Goal: Download file/media

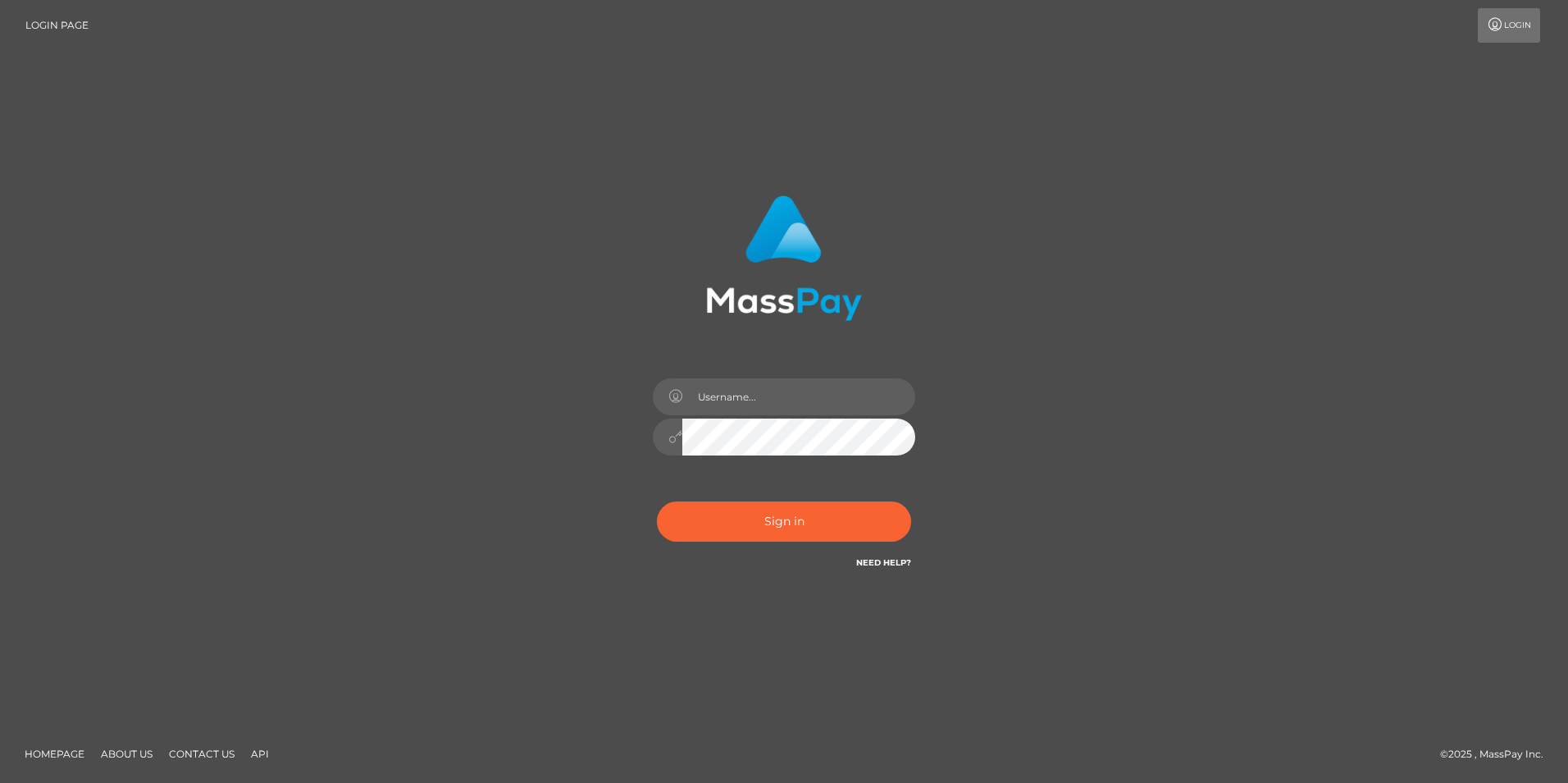
click at [1078, 397] on div "Sign in" at bounding box center [784, 392] width 935 height 417
drag, startPoint x: 813, startPoint y: 391, endPoint x: 876, endPoint y: 408, distance: 65.3
click at [813, 391] on input "text" at bounding box center [798, 397] width 233 height 37
click at [1151, 324] on div "Sign in" at bounding box center [784, 392] width 935 height 417
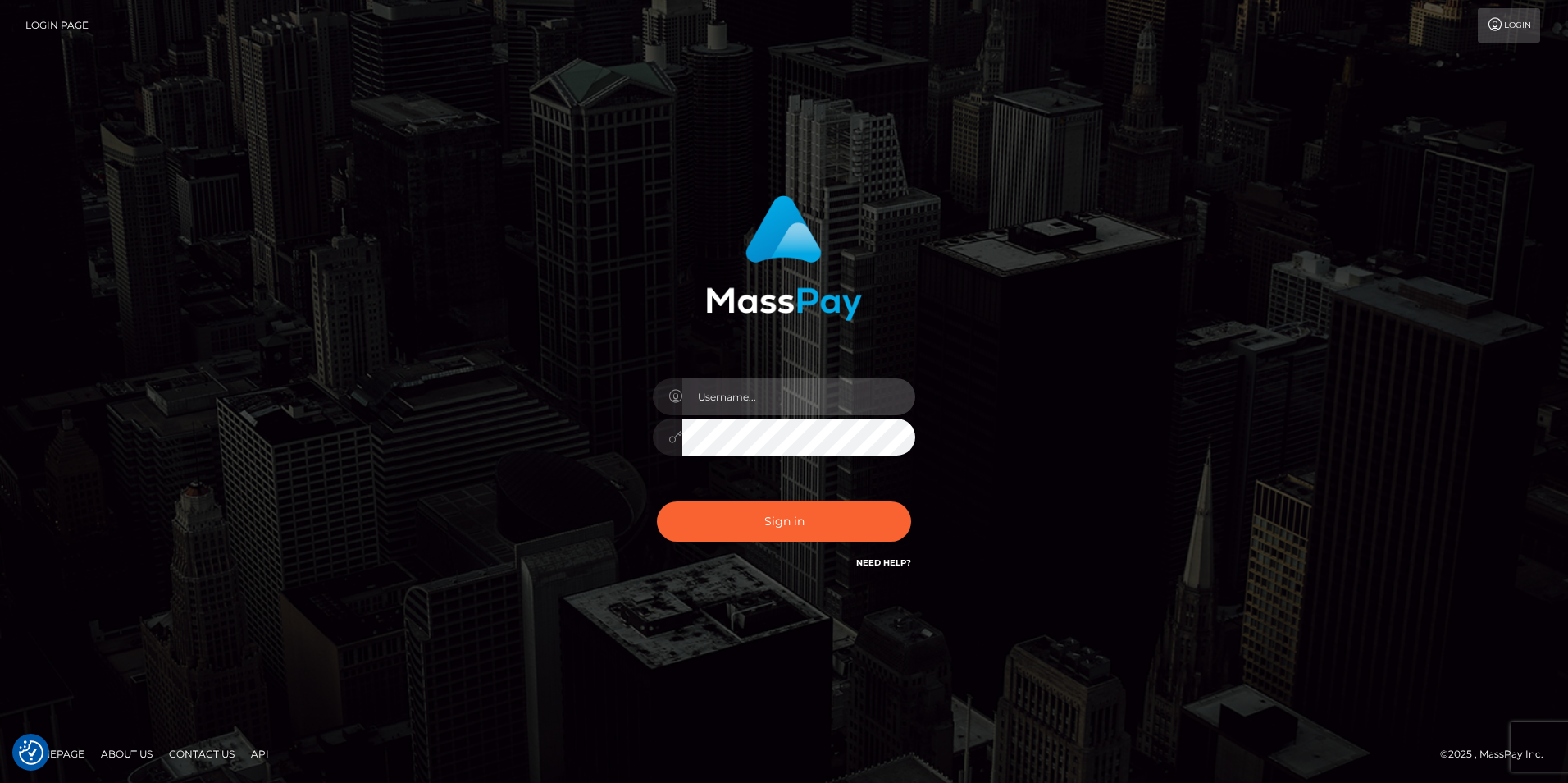
type input "Simone Hayward"
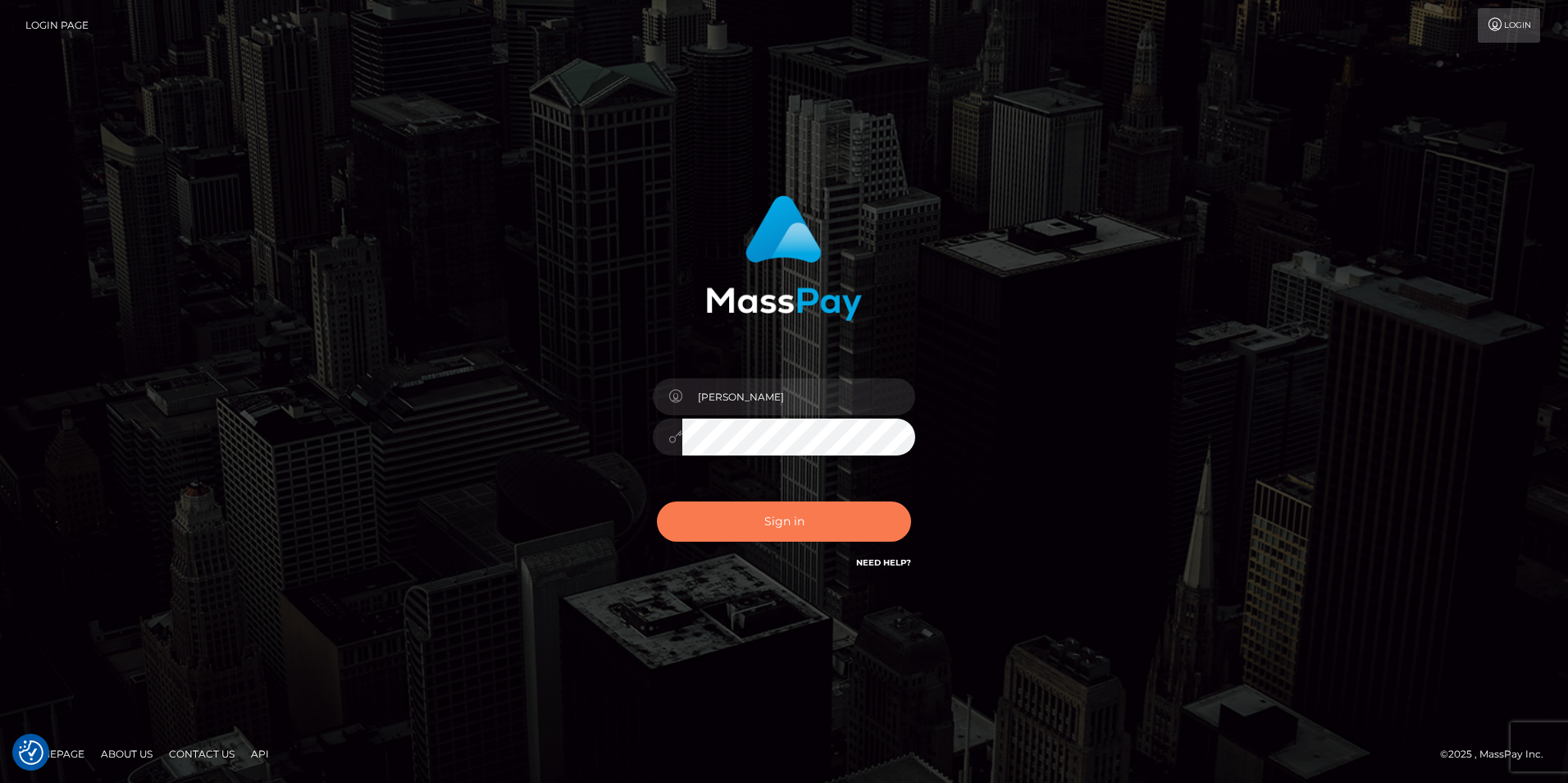
click at [821, 523] on button "Sign in" at bounding box center [784, 521] width 254 height 40
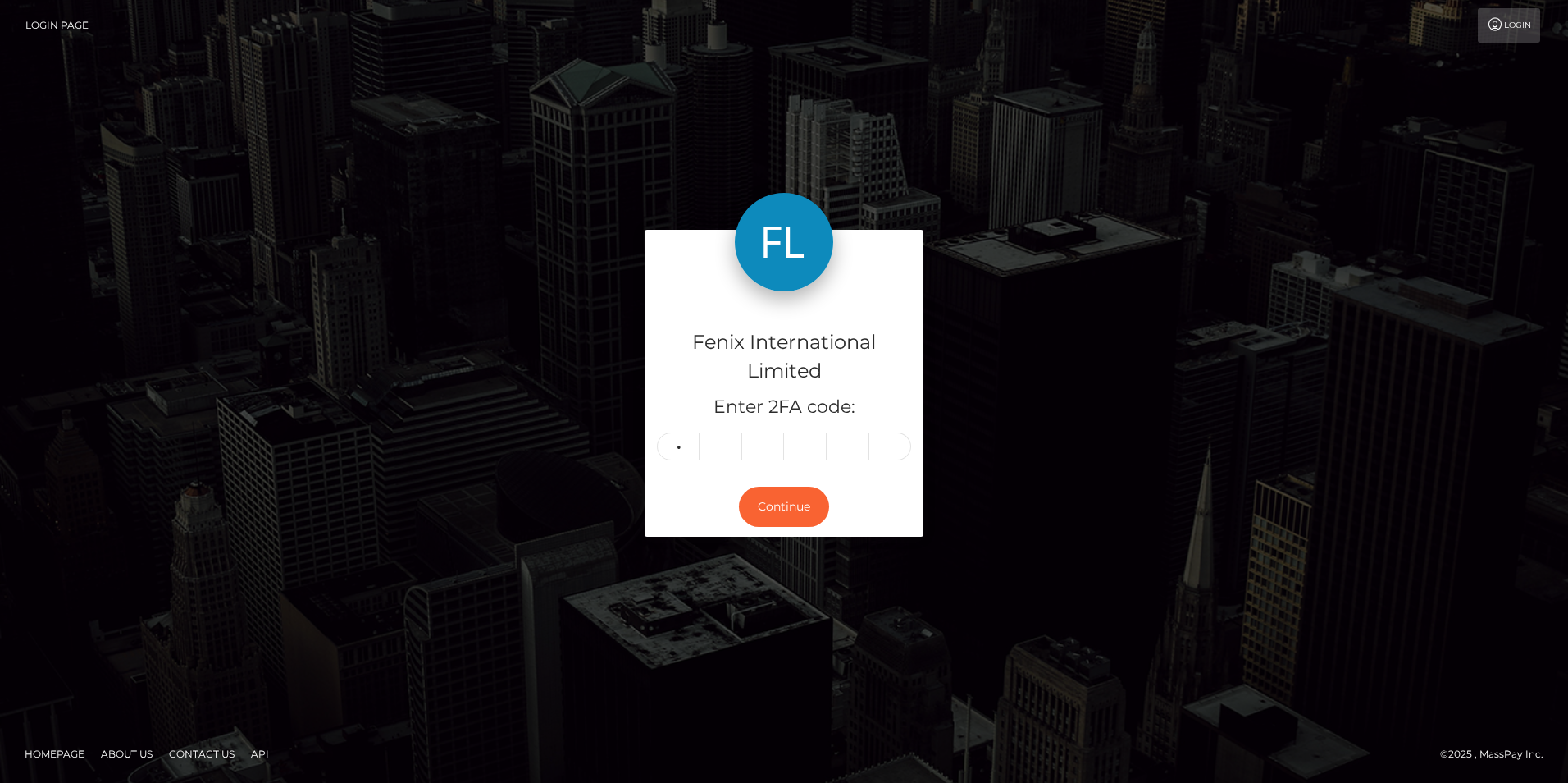
type input "0"
type input "7"
type input "4"
type input "7"
type input "9"
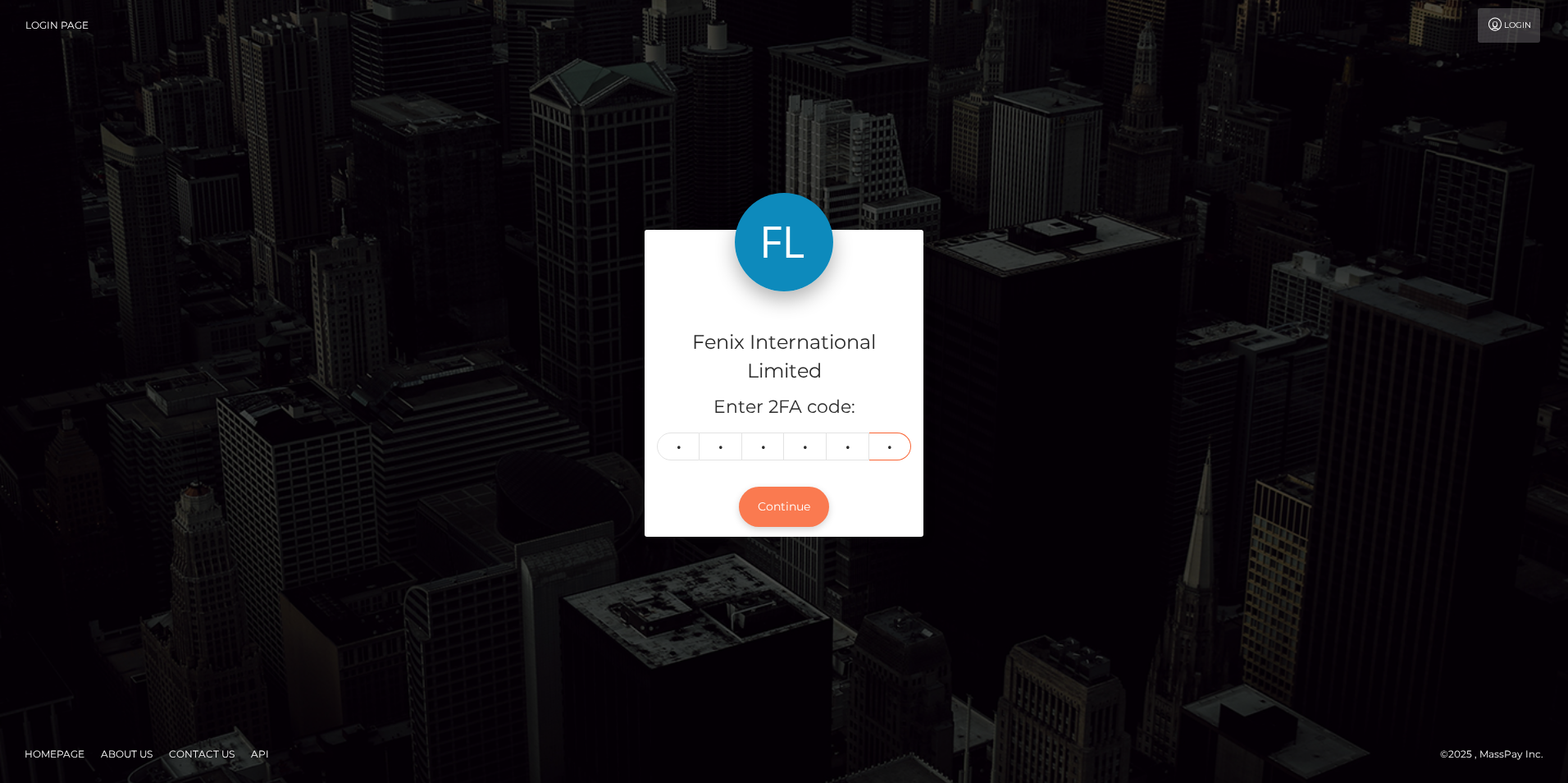
type input "3"
click at [784, 505] on button "Continue" at bounding box center [784, 506] width 91 height 40
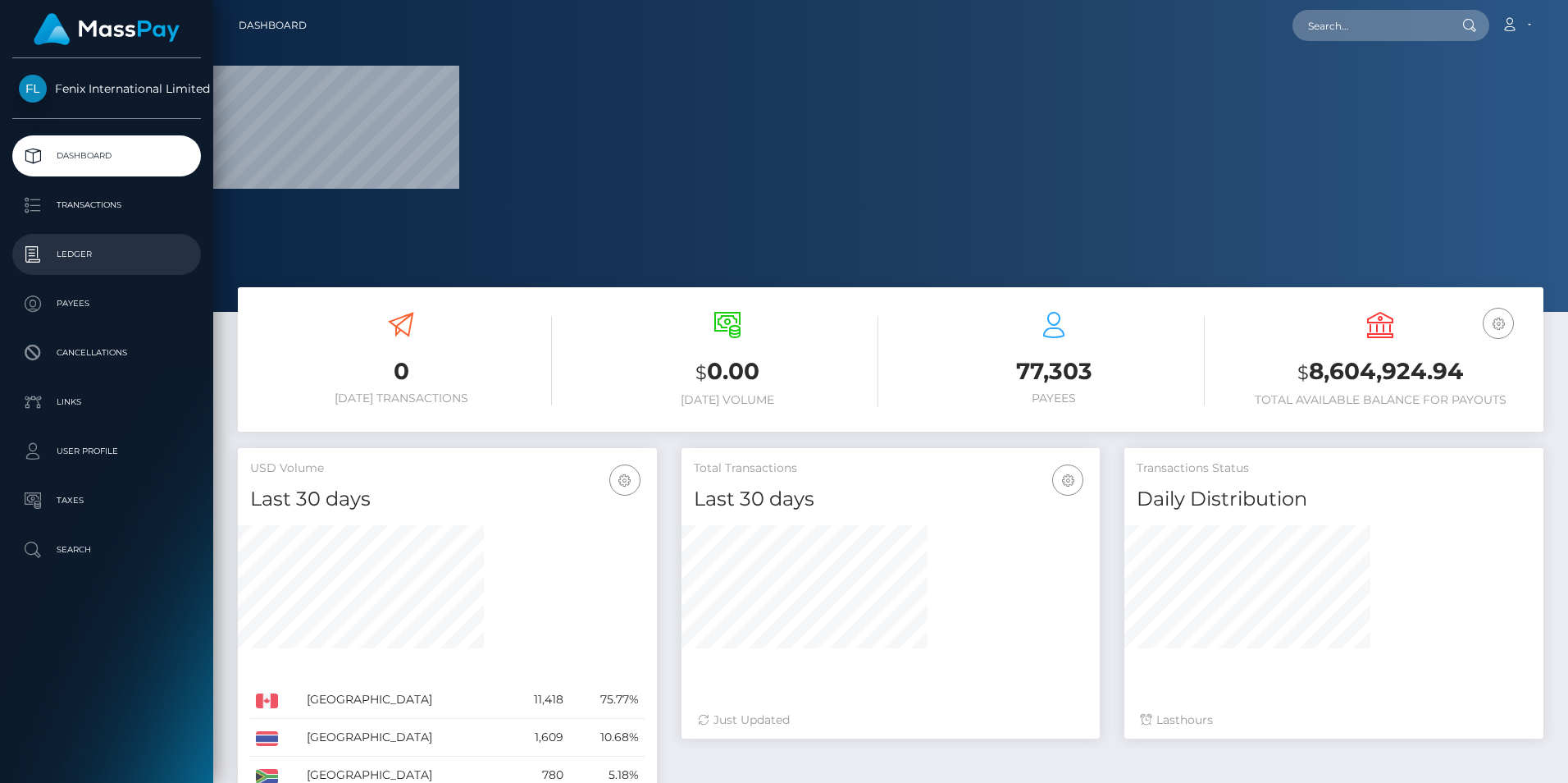
click at [93, 253] on p "Ledger" at bounding box center [106, 254] width 175 height 24
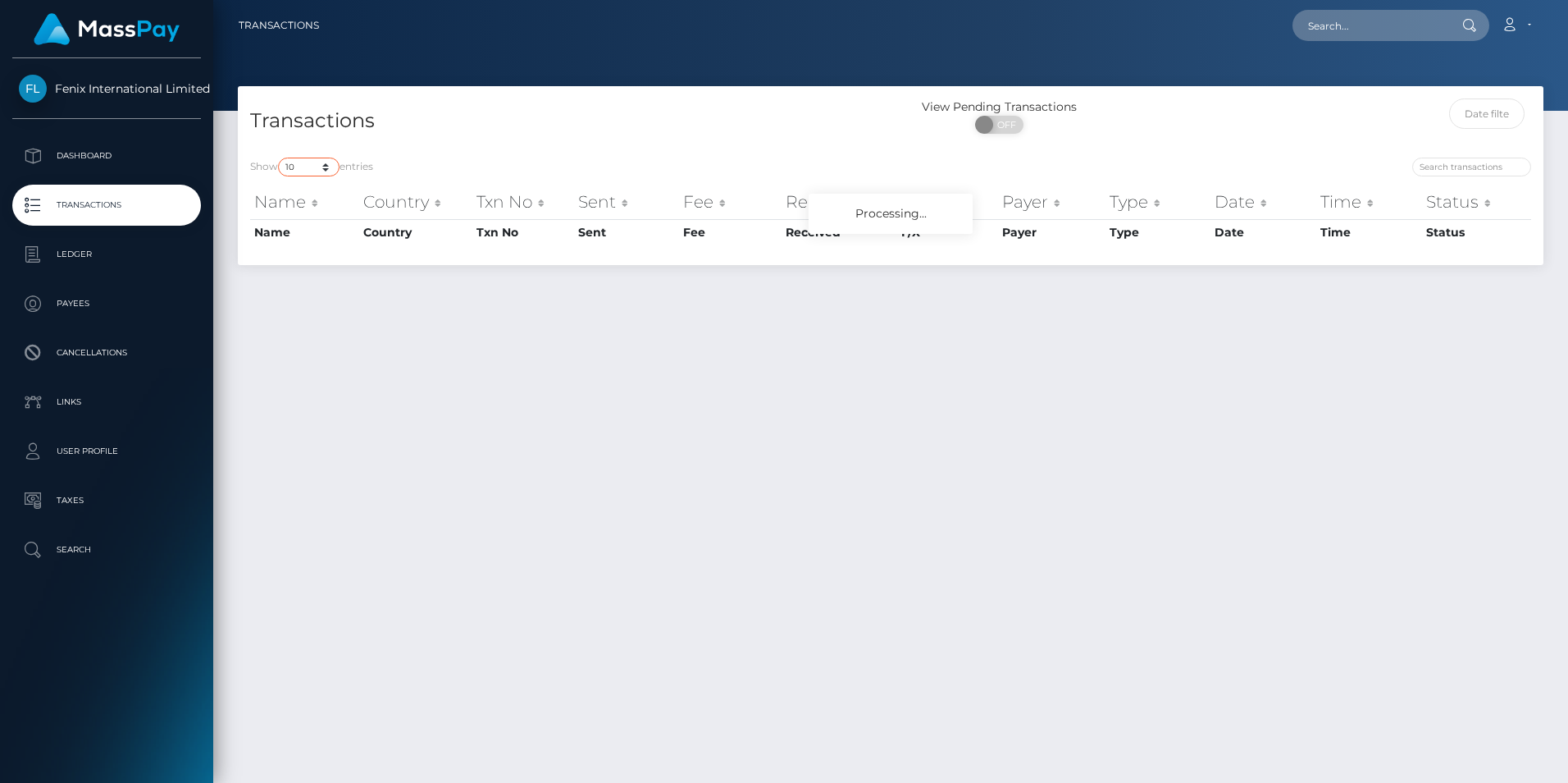
click at [307, 160] on select "10 25 50 100 250 500 1,000 3,500" at bounding box center [308, 167] width 61 height 19
select select "3500"
click at [280, 158] on select "10 25 50 100 250 500 1,000 3,500" at bounding box center [308, 167] width 61 height 19
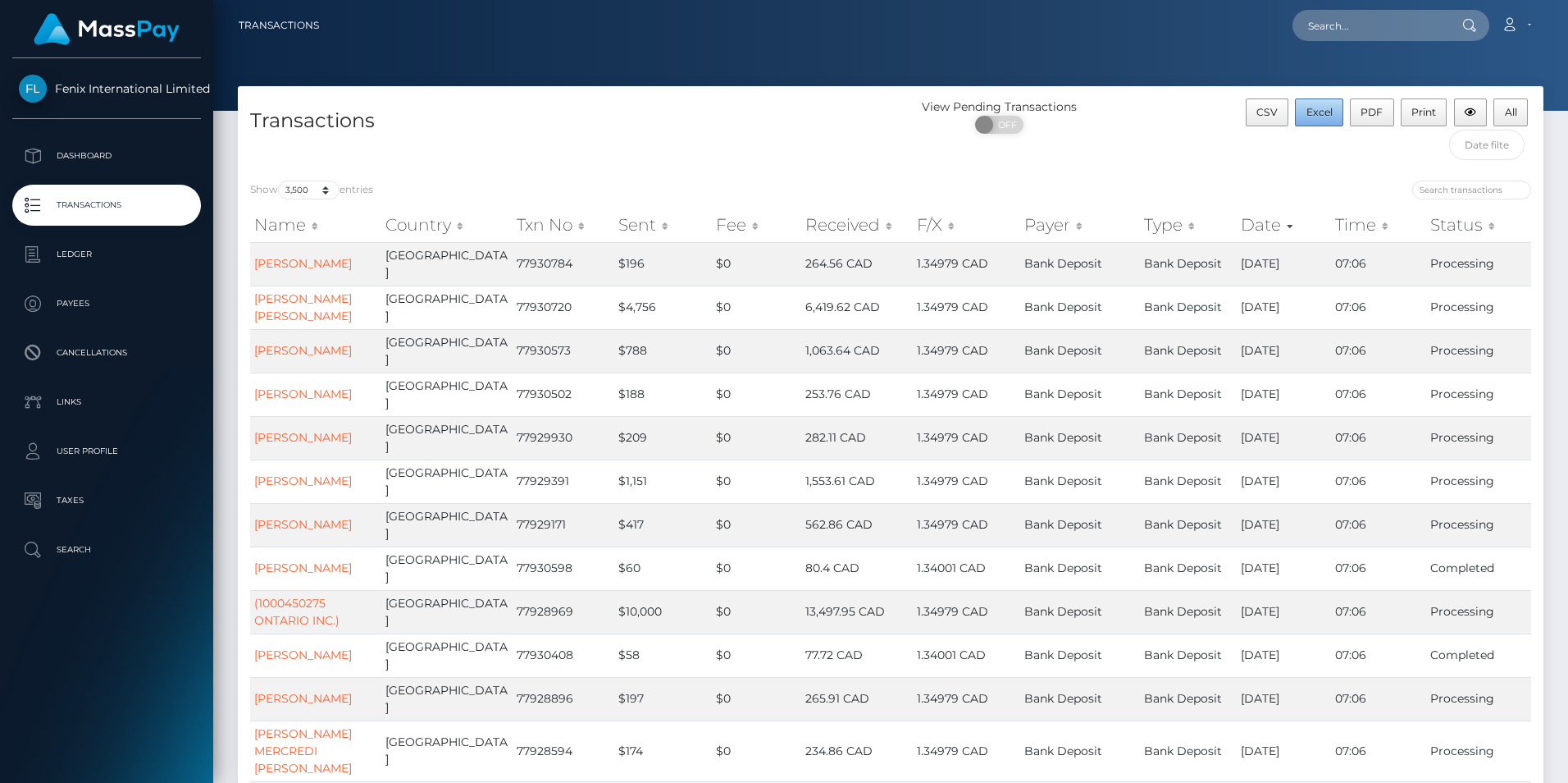
click at [1326, 112] on span "Excel" at bounding box center [1319, 112] width 26 height 13
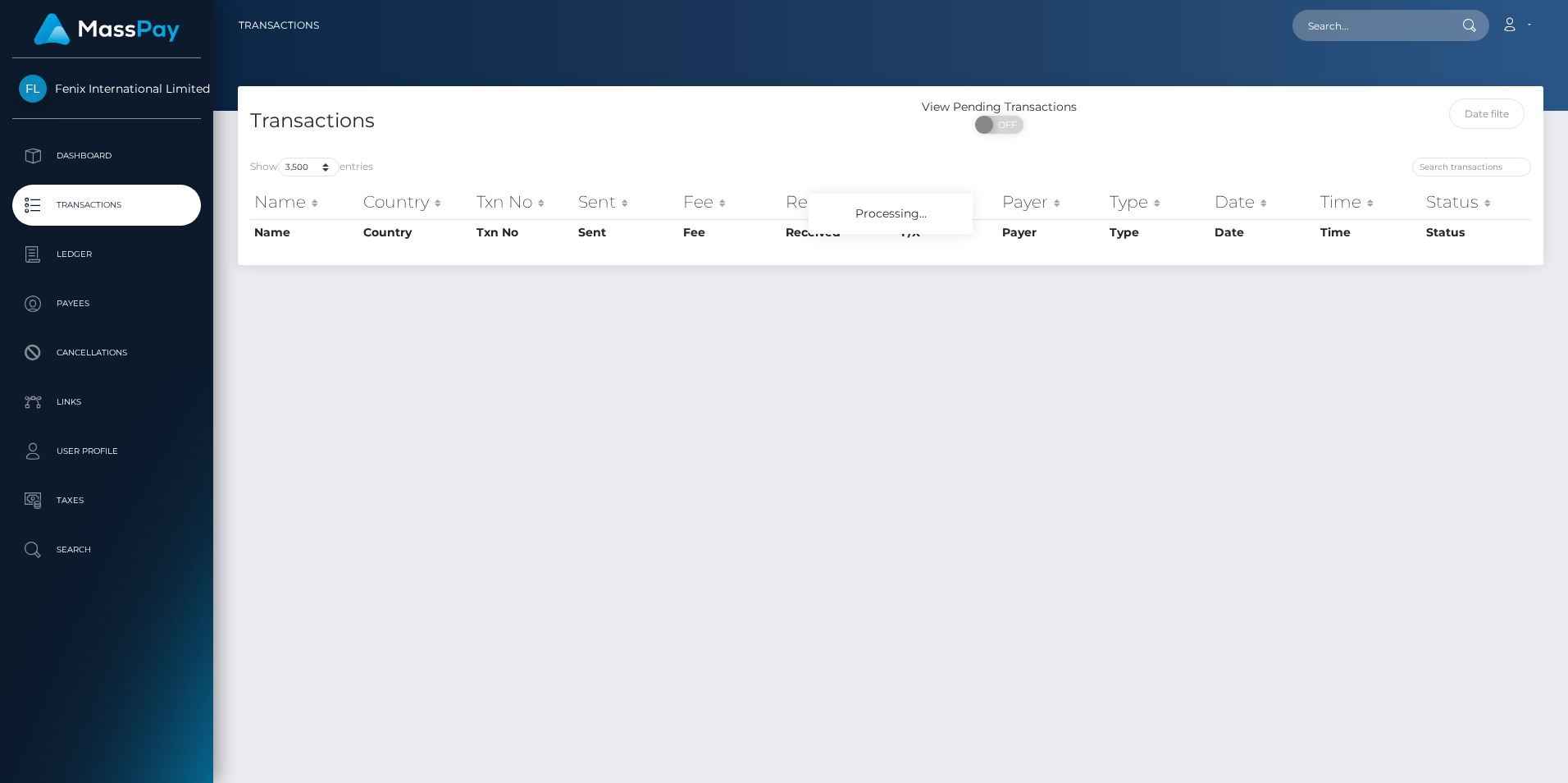
select select "3500"
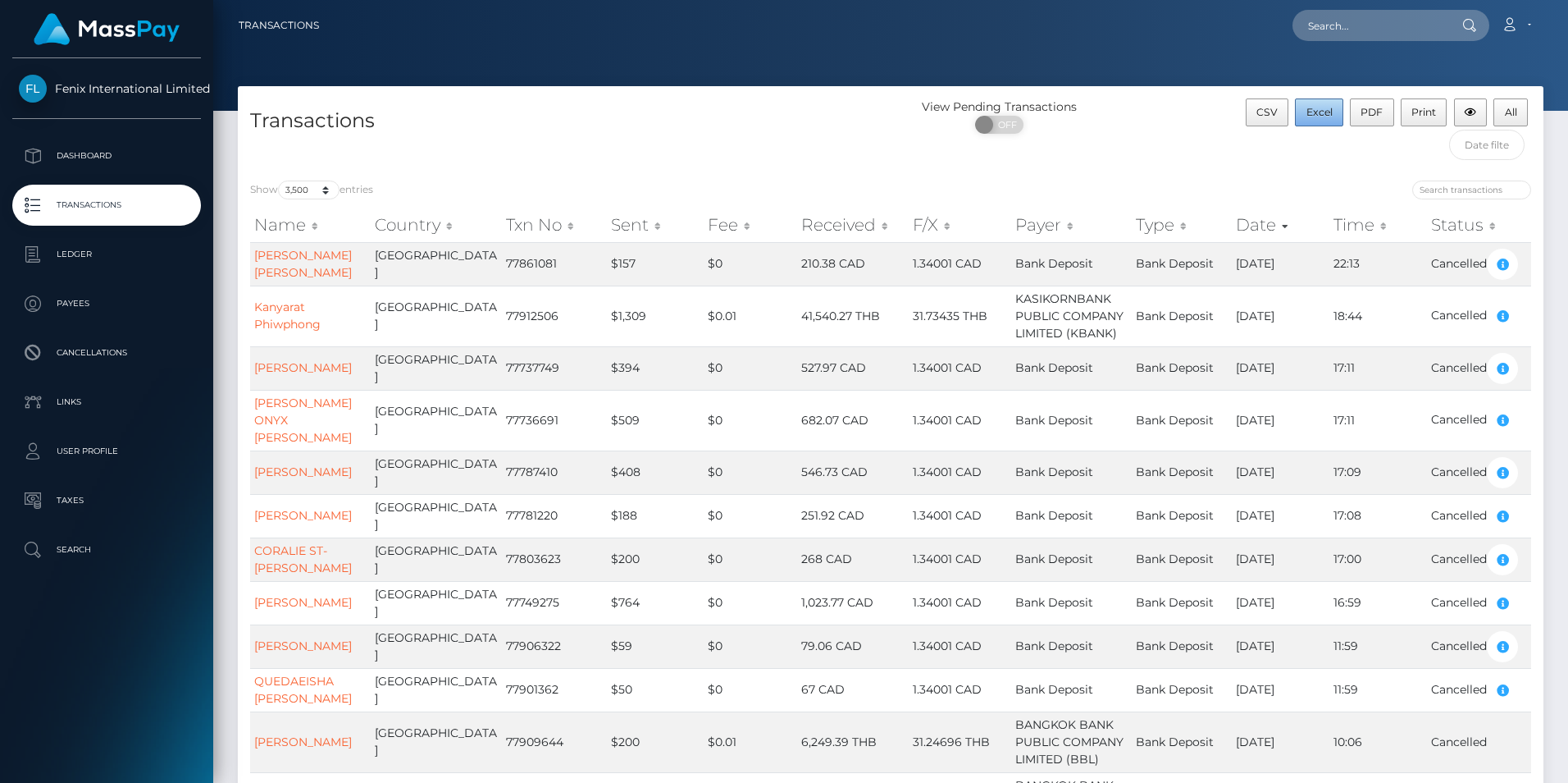
click at [1320, 112] on span "Excel" at bounding box center [1319, 112] width 26 height 13
